Goal: Connect with others: Connect with other users

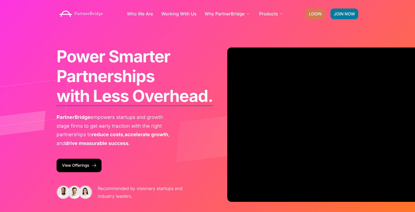
click at [320, 13] on span "LOGIN" at bounding box center [315, 14] width 13 height 4
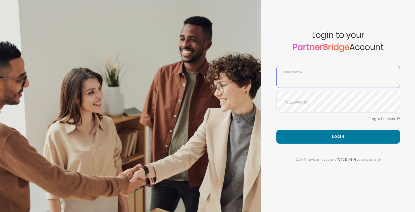
click at [298, 74] on input "text" at bounding box center [338, 80] width 123 height 13
paste input "GauthamPandiyan"
type input "GauthamPandiyan"
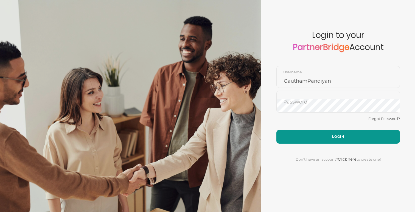
click at [305, 137] on button "Login" at bounding box center [338, 137] width 124 height 14
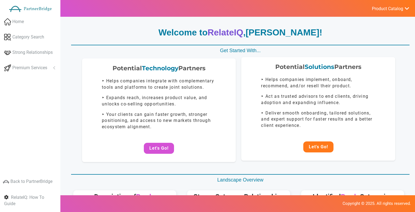
click at [315, 146] on button "Let's Go!" at bounding box center [318, 146] width 30 height 11
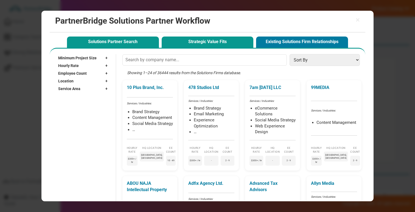
click at [239, 43] on button "Strategic Value Fits" at bounding box center [208, 42] width 92 height 11
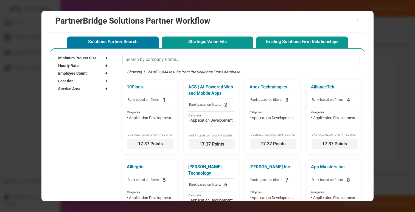
click at [295, 41] on button "Existing Solutions Firm Relationships" at bounding box center [302, 42] width 92 height 11
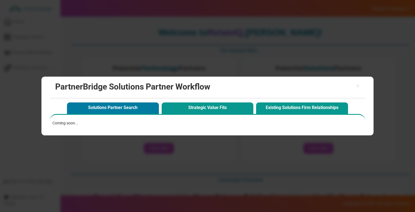
click at [210, 105] on button "Strategic Value Fits" at bounding box center [208, 107] width 92 height 11
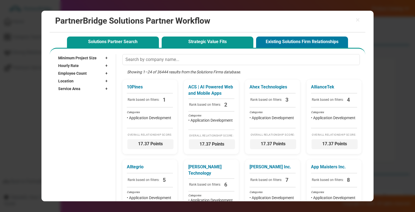
click at [139, 43] on button "Solutions Partner Search" at bounding box center [113, 42] width 92 height 11
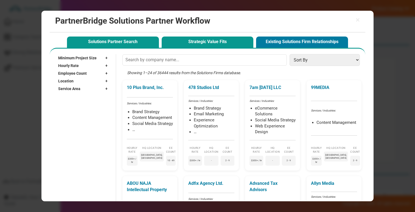
click at [189, 40] on button "Strategic Value Fits" at bounding box center [208, 42] width 92 height 11
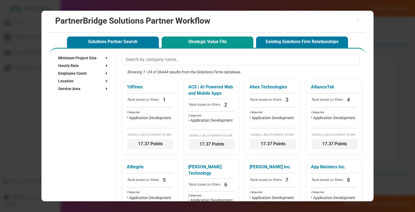
click at [71, 79] on span "Location" at bounding box center [65, 80] width 15 height 5
click at [84, 89] on input "text" at bounding box center [81, 89] width 46 height 8
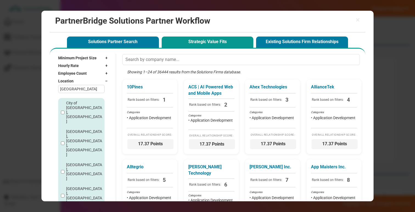
type input "[GEOGRAPHIC_DATA]"
click at [62, 111] on input "City of [GEOGRAPHIC_DATA], [GEOGRAPHIC_DATA]" at bounding box center [63, 113] width 4 height 4
checkbox input "true"
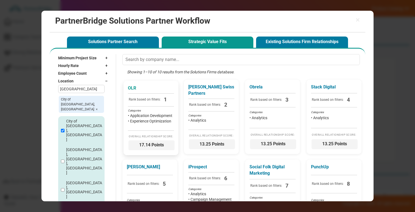
click at [133, 86] on p "OLR" at bounding box center [151, 88] width 46 height 6
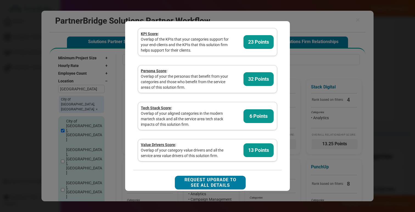
scroll to position [179, 0]
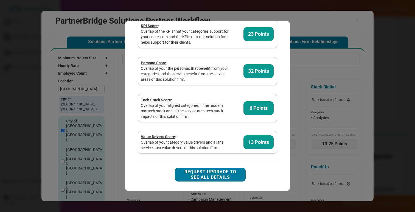
click at [293, 105] on div "× OLR Analyzing partner score... Composite Score: 17.14 Points Brief Positionin…" at bounding box center [207, 106] width 415 height 212
click at [301, 91] on div "× OLR Analyzing partner score... Composite Score: 17.14 Points Brief Positionin…" at bounding box center [207, 106] width 415 height 212
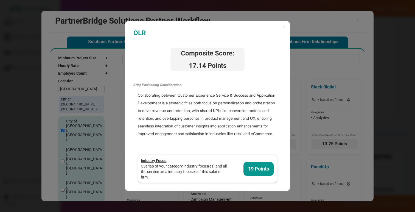
click at [140, 32] on h3 "OLR" at bounding box center [207, 32] width 148 height 7
click at [285, 26] on span "×" at bounding box center [284, 26] width 3 height 5
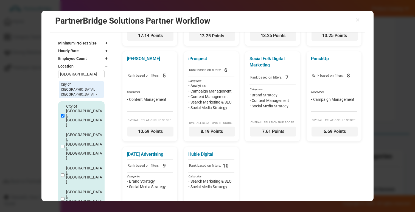
scroll to position [138, 0]
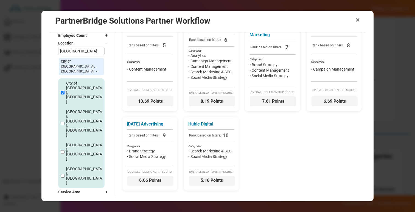
click at [359, 22] on span "×" at bounding box center [358, 20] width 4 height 8
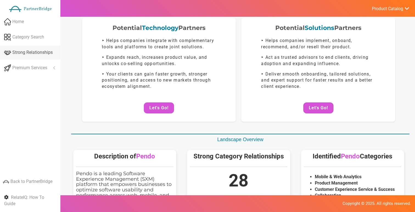
click at [41, 54] on span "Strong Relationships" at bounding box center [32, 52] width 40 height 6
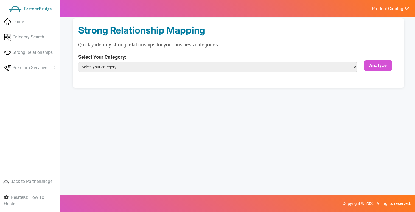
click at [155, 61] on div "Select Your Category: Select your category Mobile & Web Analytics Product Manag…" at bounding box center [217, 64] width 279 height 20
click at [148, 69] on select "Select your category Mobile & Web Analytics Product Management Customer Experie…" at bounding box center [217, 67] width 279 height 10
click at [39, 68] on span "Premium Services" at bounding box center [29, 68] width 35 height 6
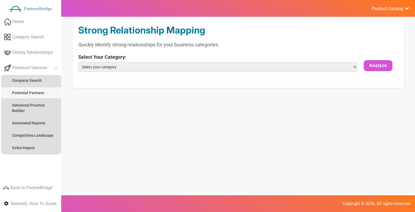
click at [35, 94] on strong "Potential Partners" at bounding box center [28, 93] width 32 height 4
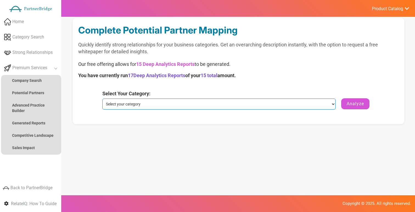
click at [161, 99] on select "Select your category Mobile & Web Analytics Product Management Customer Experie…" at bounding box center [218, 104] width 233 height 11
